Goal: Task Accomplishment & Management: Complete application form

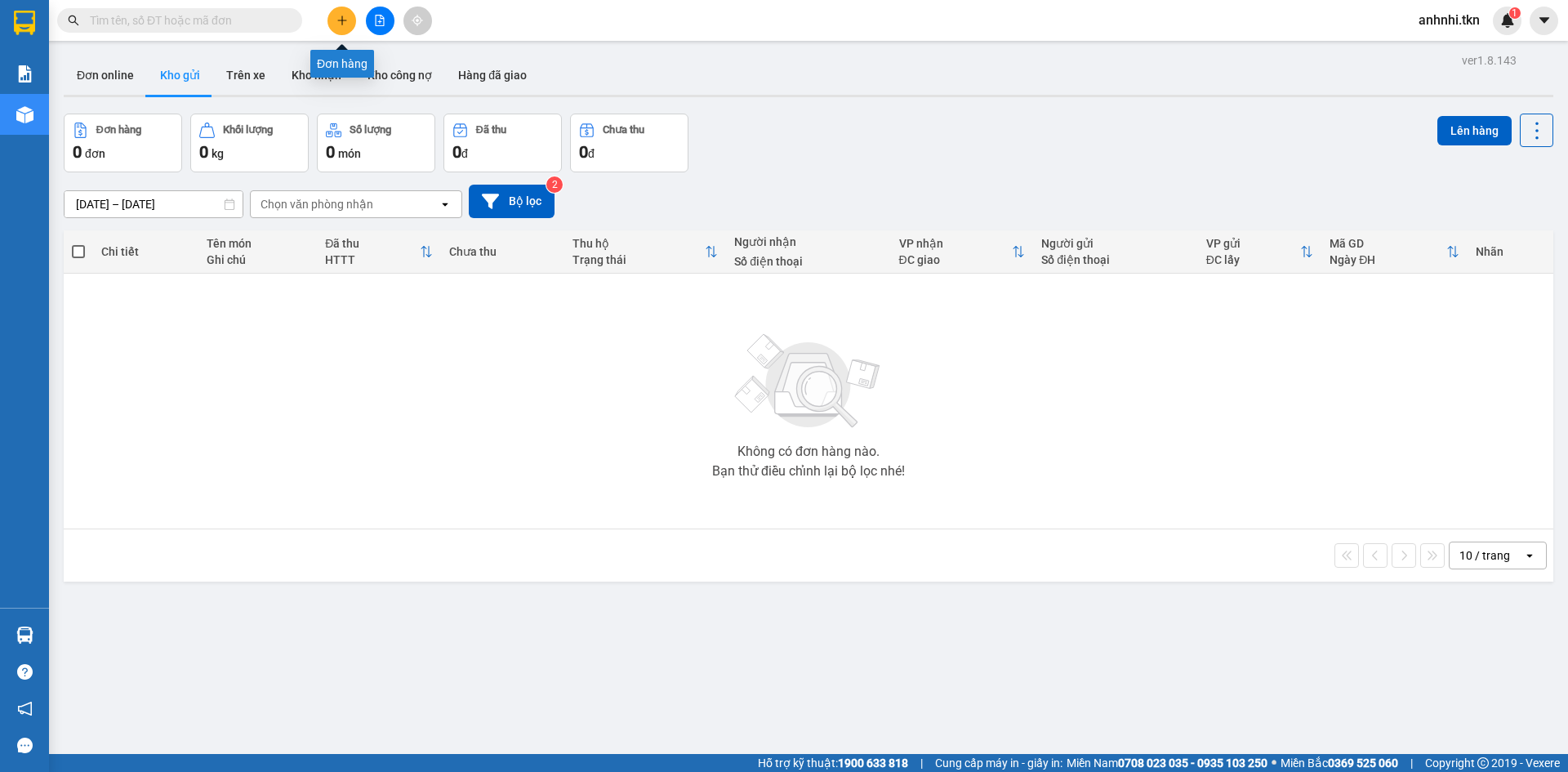
click at [338, 13] on button at bounding box center [341, 20] width 29 height 29
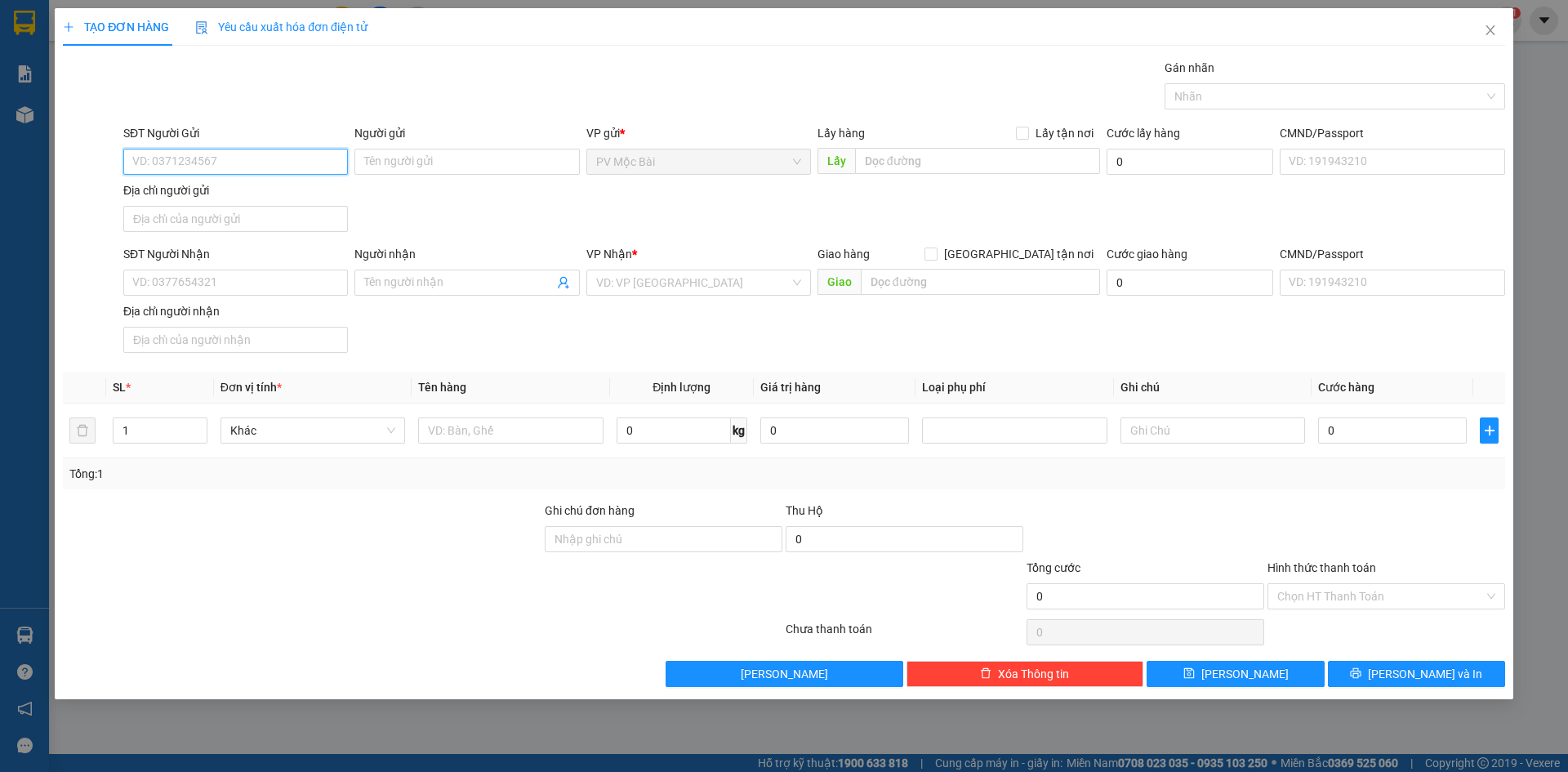
click at [244, 166] on input "SĐT Người Gửi" at bounding box center [235, 162] width 224 height 26
click at [213, 195] on div "0977839939 - CHẠY" at bounding box center [235, 194] width 205 height 18
type input "0977839939"
type input "CHẠY"
type input "072065002712"
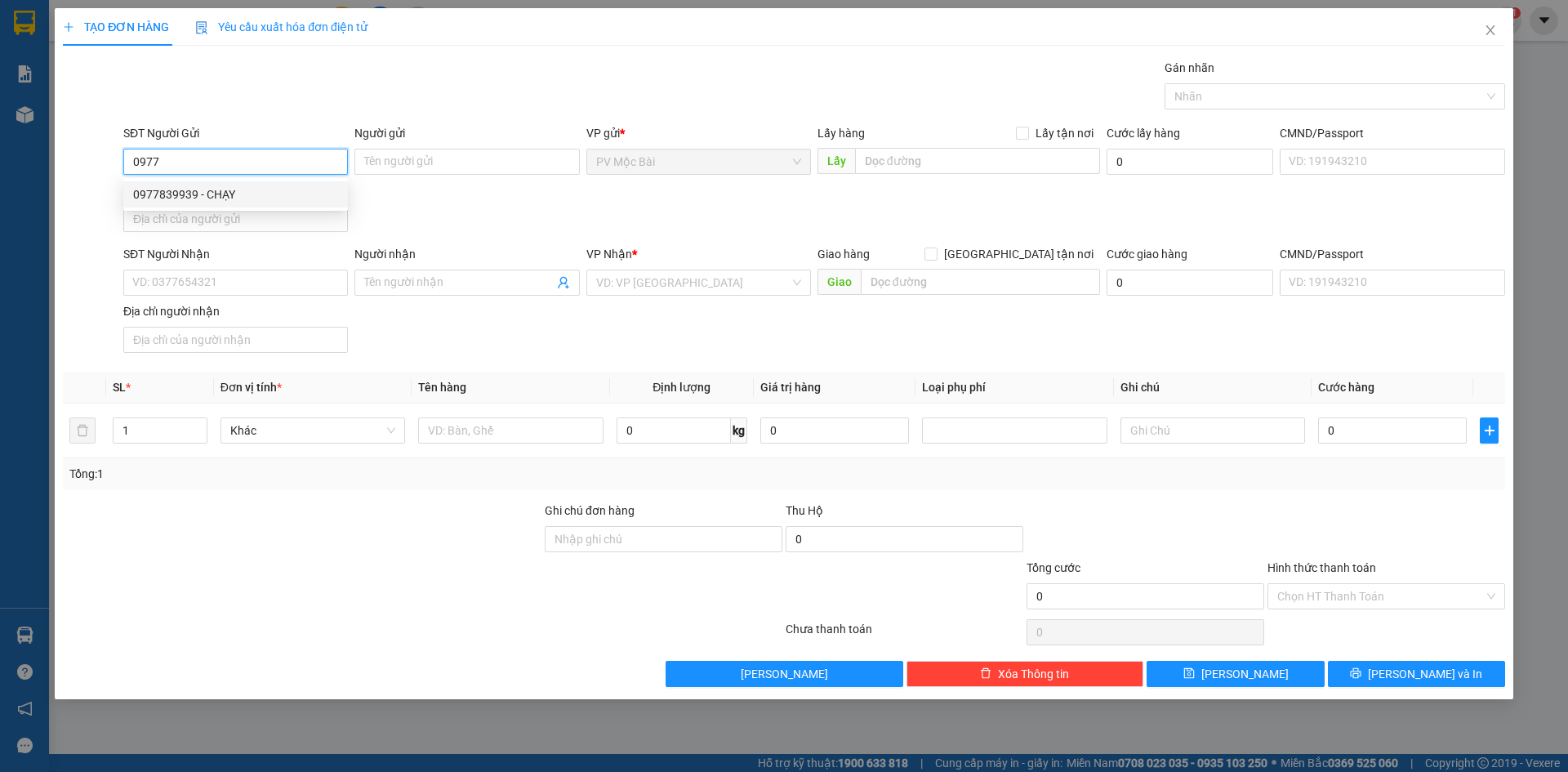
type input "0979999809"
type input "HIẾU"
type input "20.000"
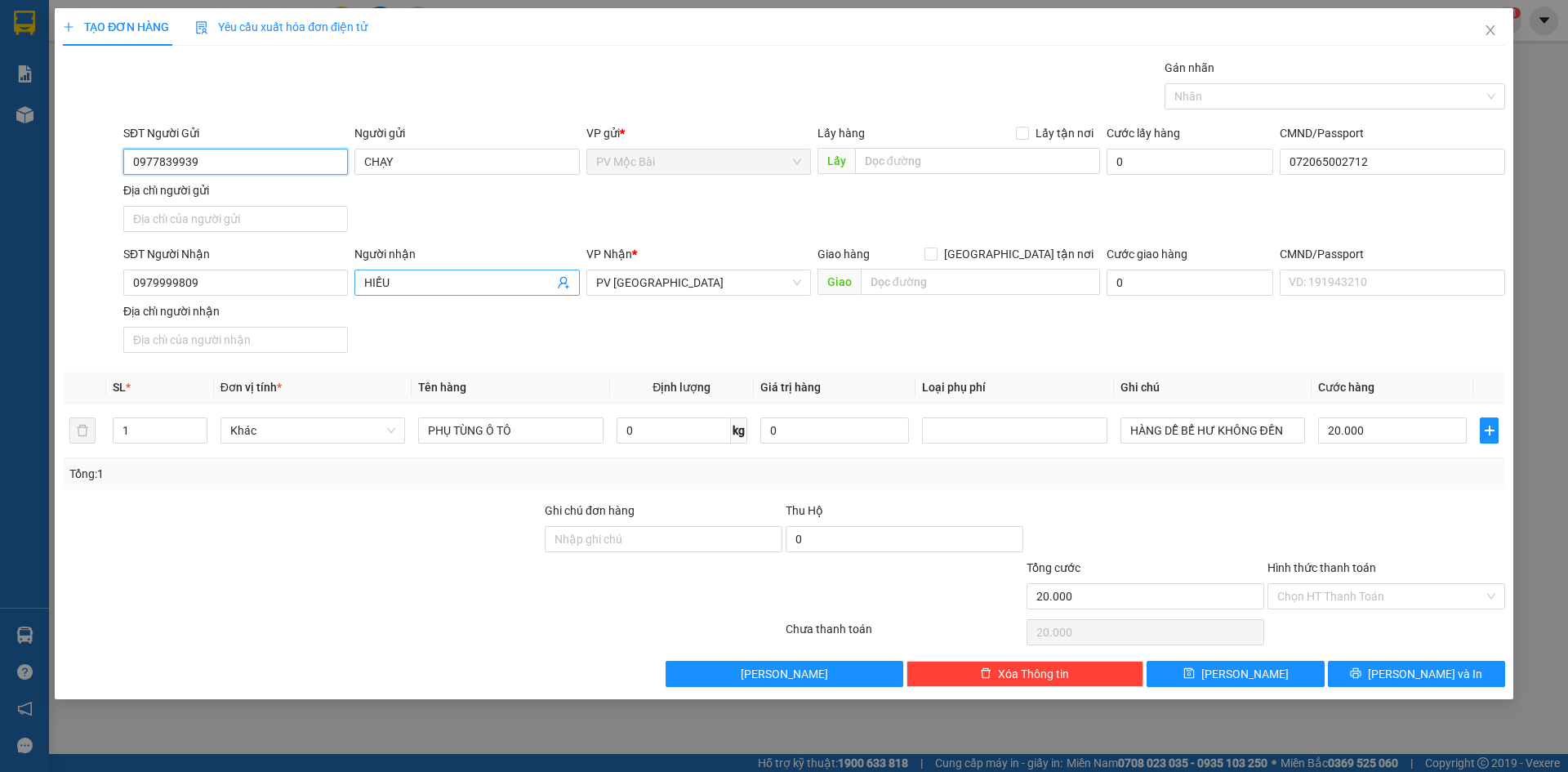
type input "0977839939"
click at [565, 284] on icon "user-add" at bounding box center [563, 283] width 11 height 12
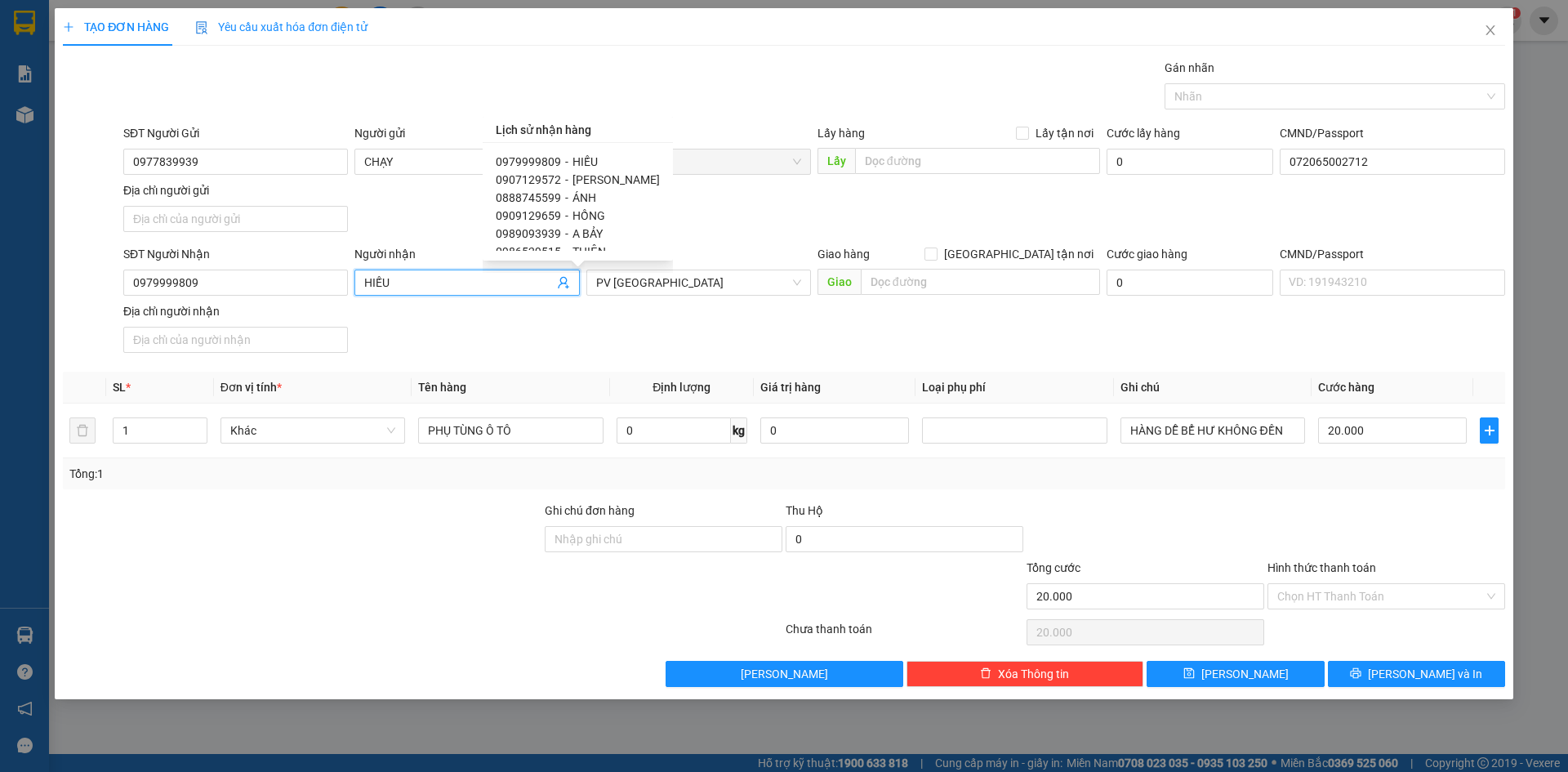
click at [585, 179] on span "[PERSON_NAME]" at bounding box center [616, 180] width 88 height 13
type input "0907129572"
type input "[PERSON_NAME]"
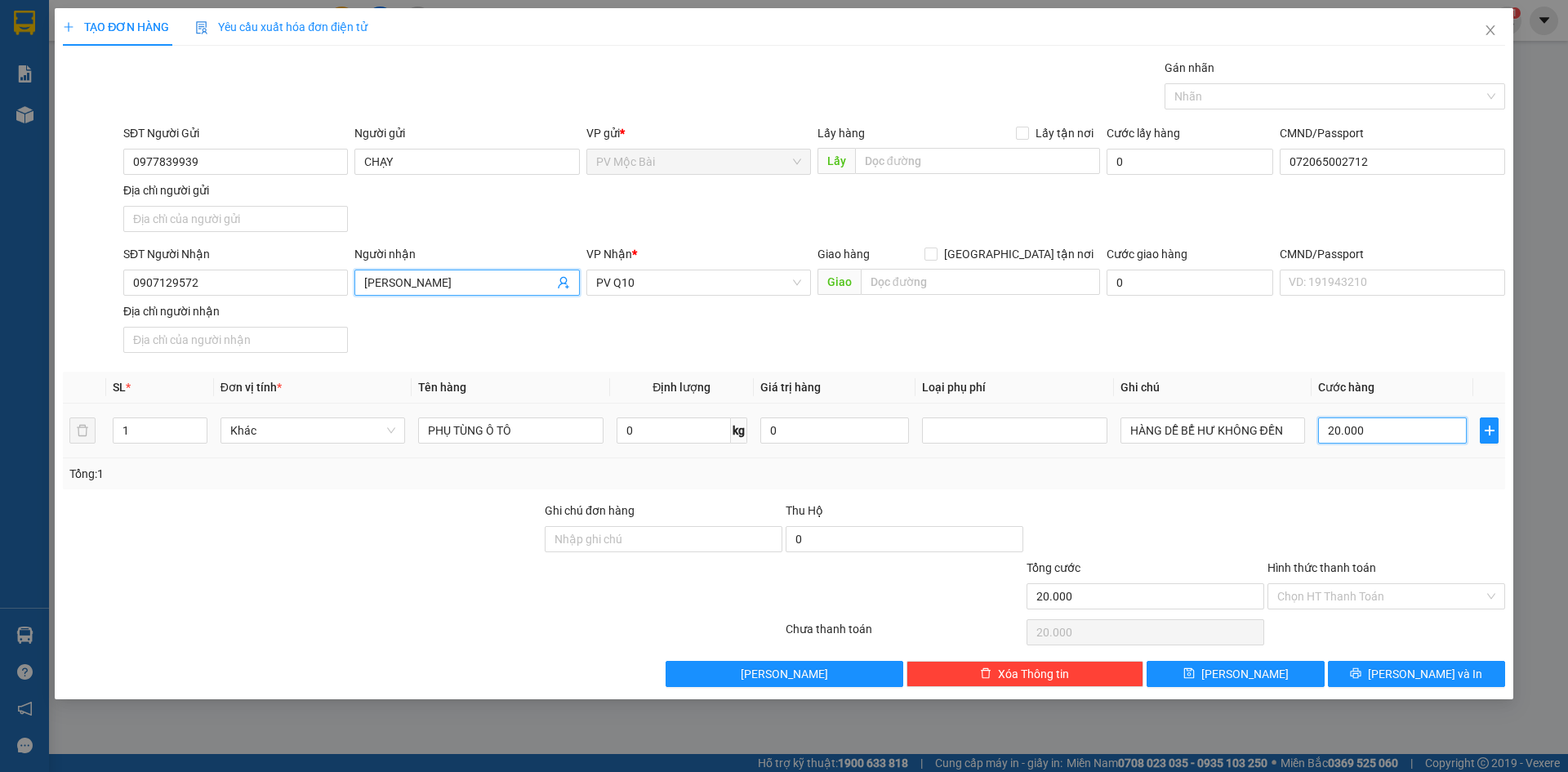
click at [1374, 429] on input "20.000" at bounding box center [1392, 430] width 149 height 26
type input "3"
type input "30"
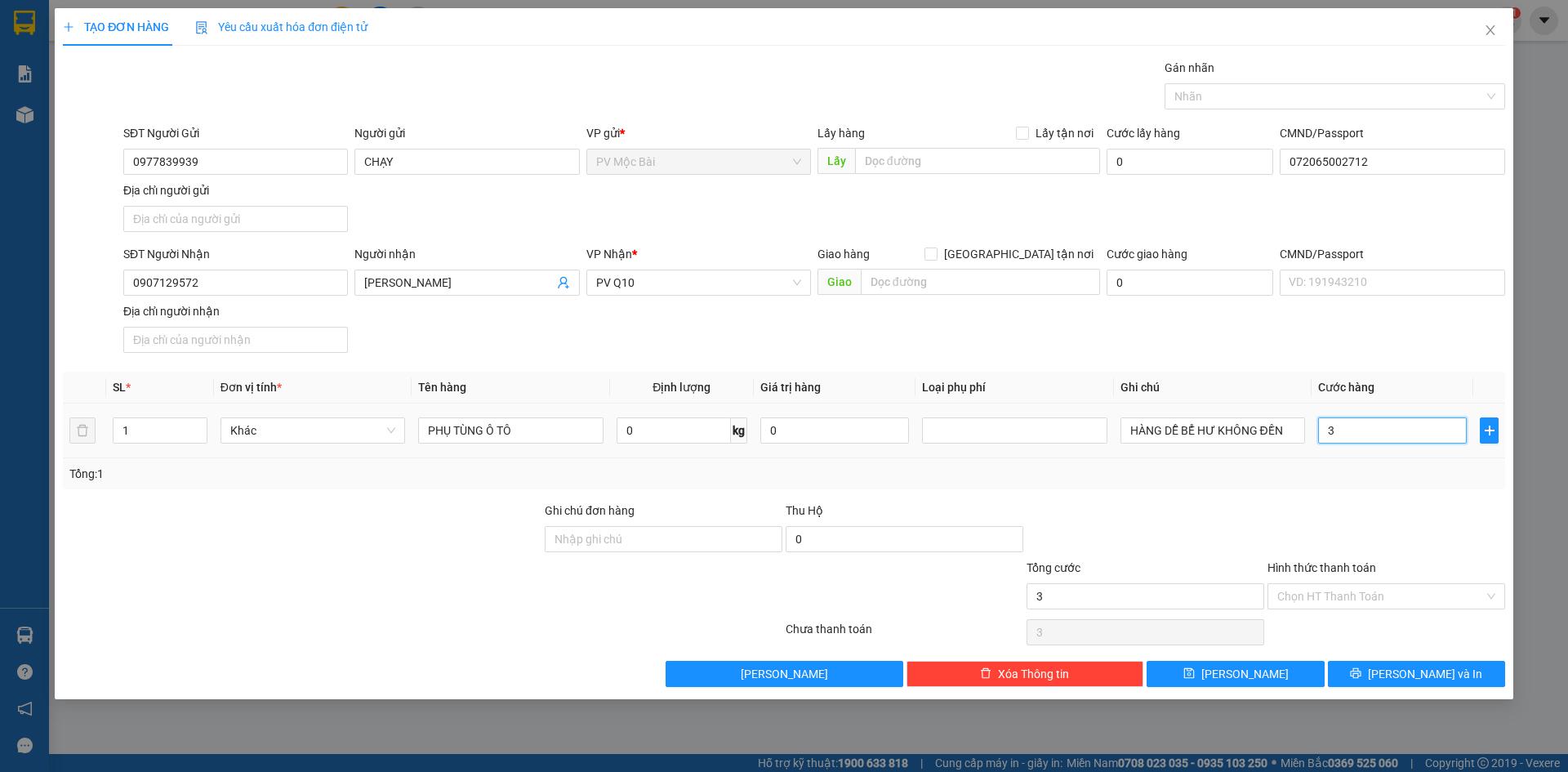
type input "30"
type input "300"
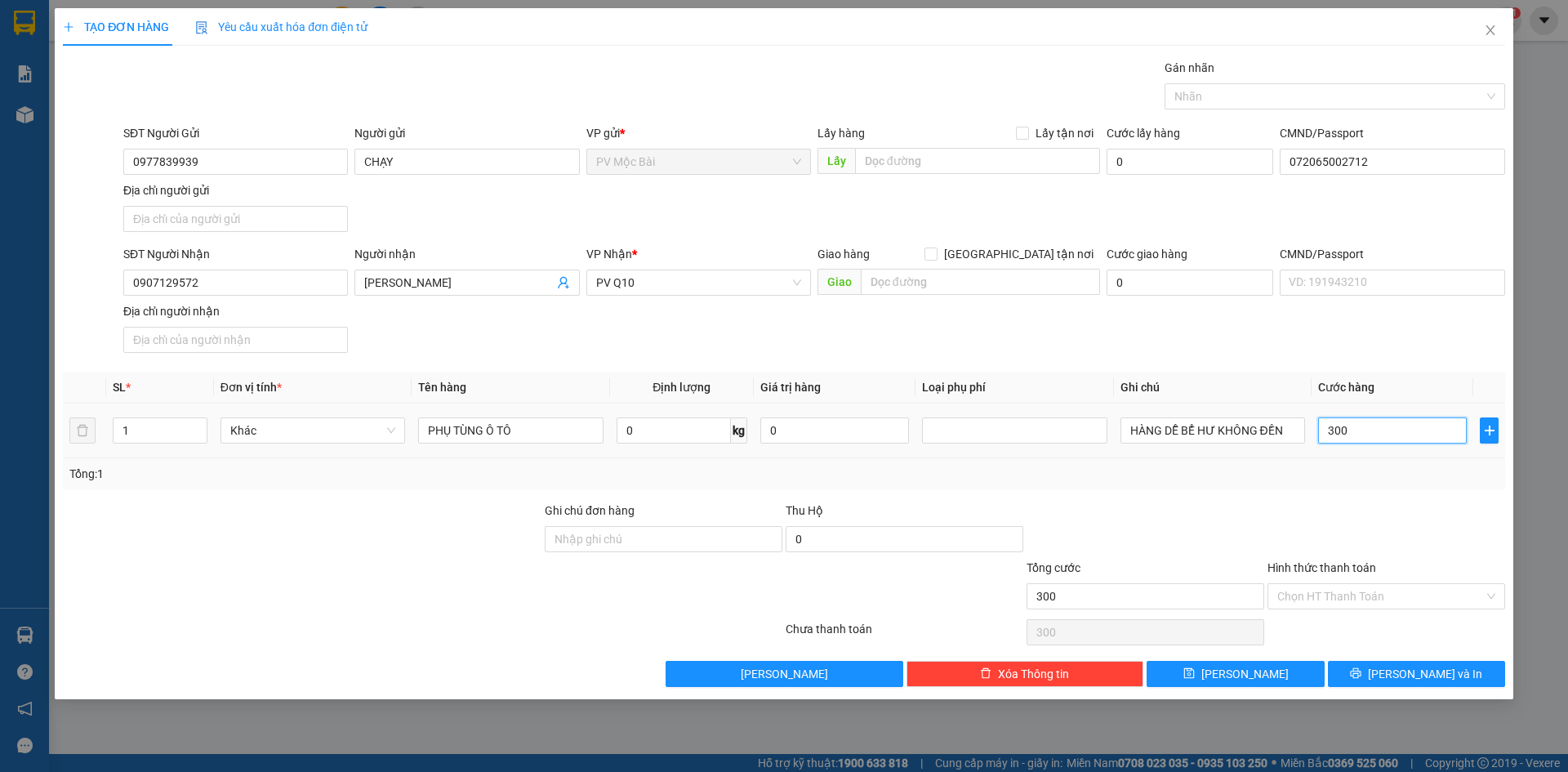
type input "3.000"
type input "30.000"
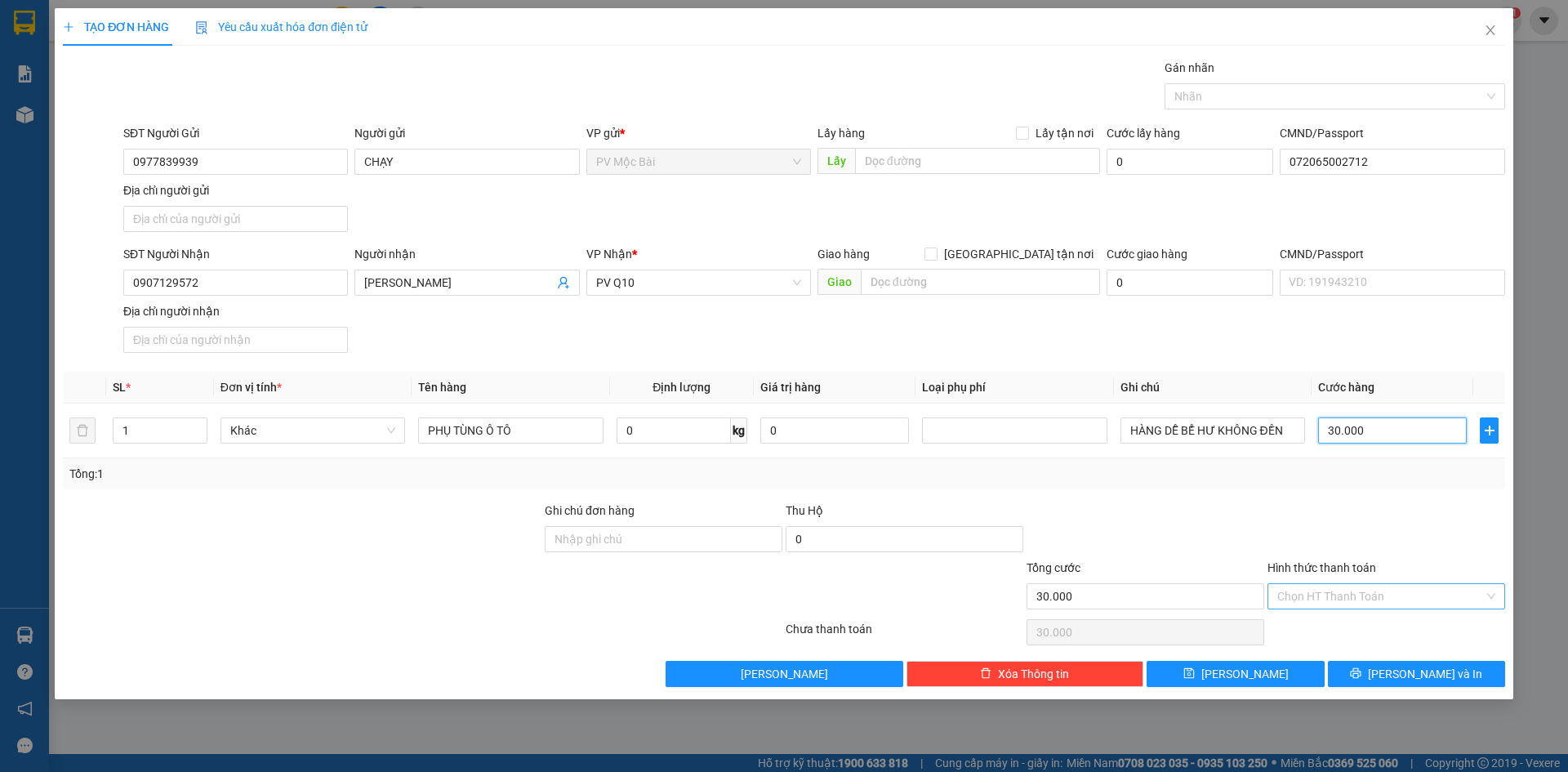
type input "30.000"
click at [1335, 592] on input "Hình thức thanh toán" at bounding box center [1381, 597] width 207 height 25
click at [1289, 630] on div "Tại văn phòng" at bounding box center [1386, 629] width 218 height 18
type input "0"
click at [1427, 680] on span "[PERSON_NAME] và In" at bounding box center [1425, 673] width 114 height 18
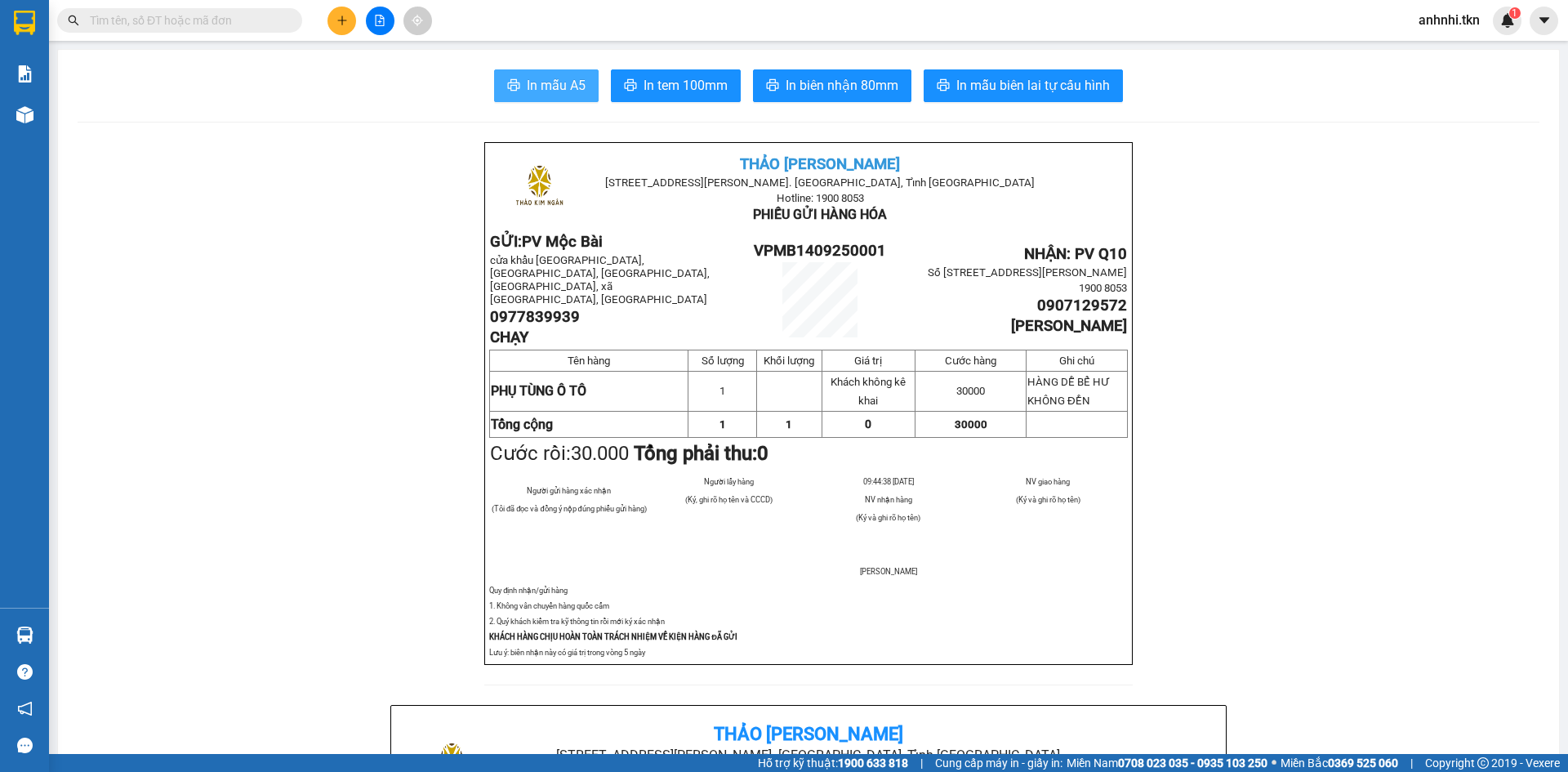
click at [546, 81] on span "In mẫu A5" at bounding box center [557, 85] width 59 height 20
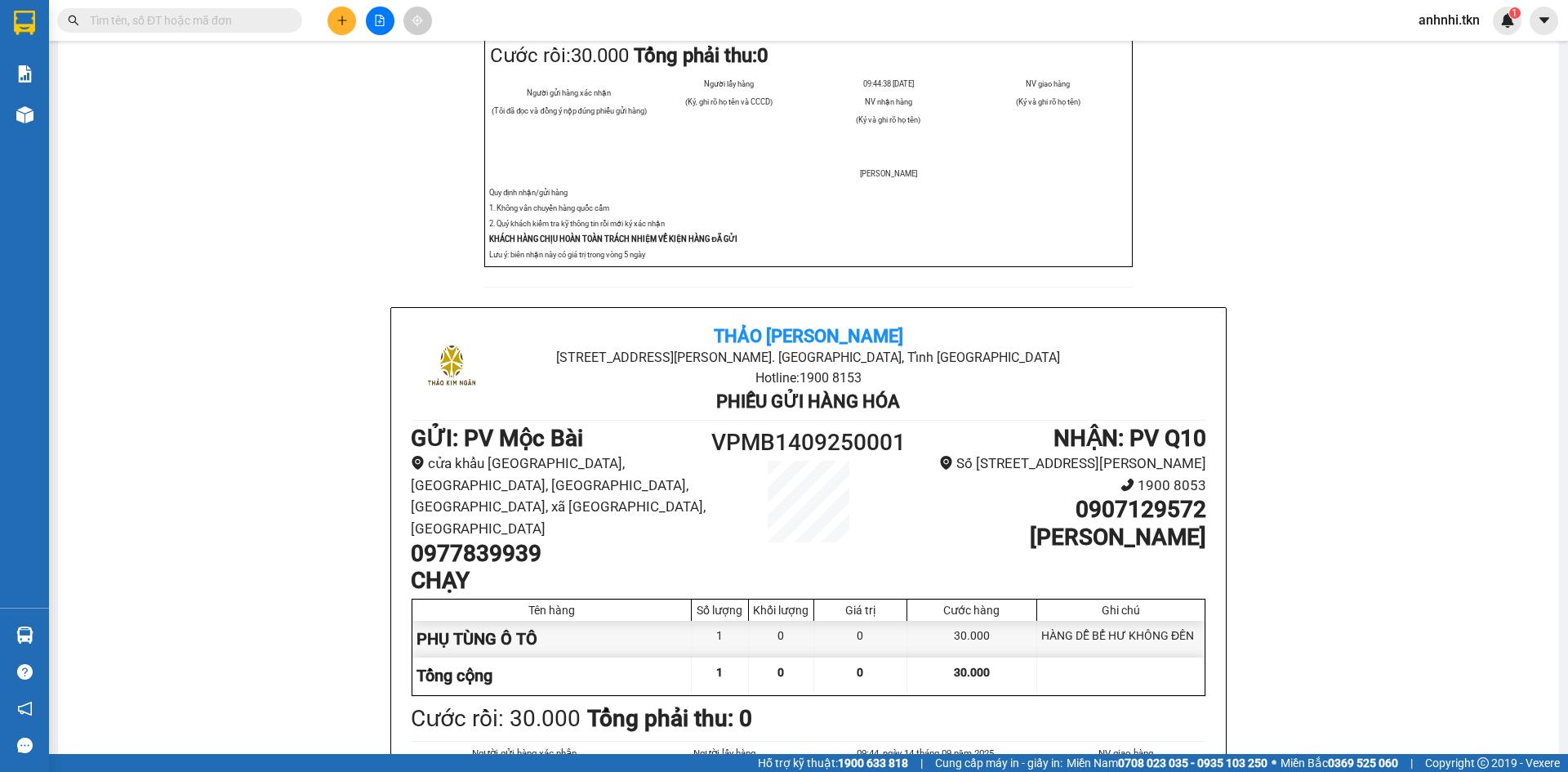
scroll to position [490, 0]
